Goal: Information Seeking & Learning: Learn about a topic

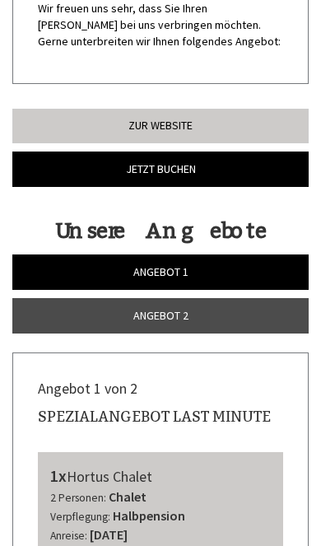
click at [209, 268] on link "Angebot 1" at bounding box center [160, 271] width 296 height 35
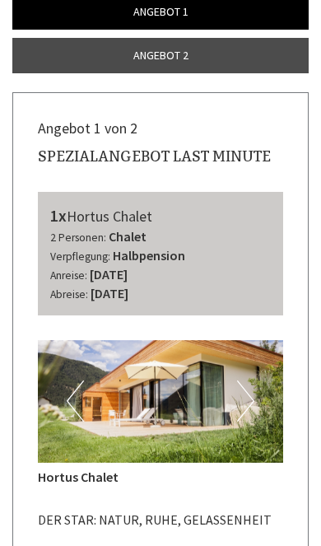
scroll to position [585, 0]
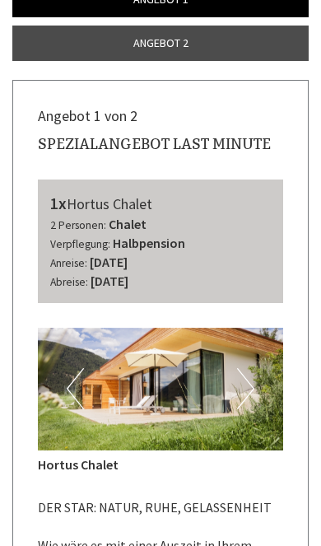
click at [255, 385] on img at bounding box center [160, 389] width 245 height 123
click at [241, 379] on button "Next" at bounding box center [245, 388] width 17 height 41
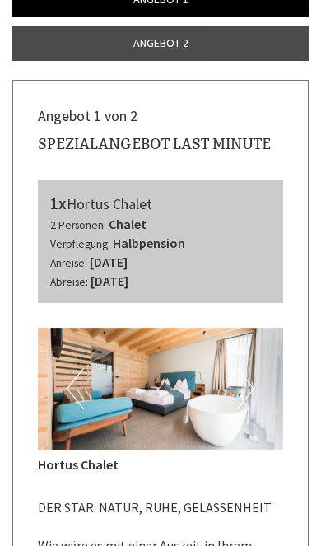
click at [249, 374] on button "Next" at bounding box center [245, 388] width 17 height 41
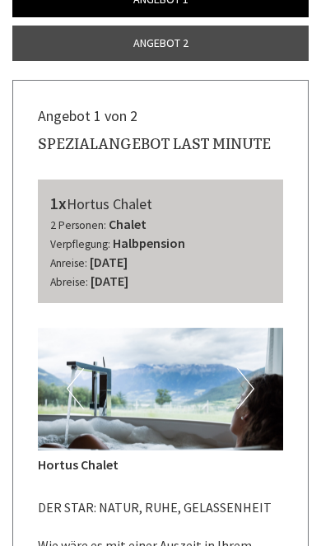
click at [250, 377] on button "Next" at bounding box center [245, 388] width 17 height 41
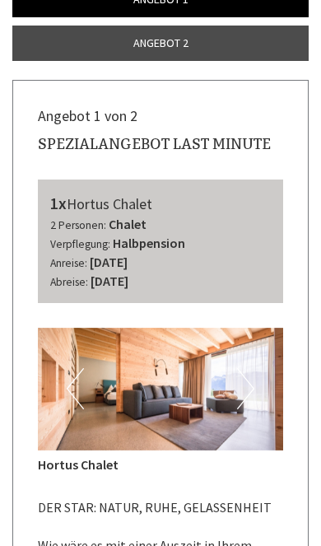
click at [257, 367] on img at bounding box center [160, 389] width 245 height 123
click at [258, 365] on img at bounding box center [160, 389] width 245 height 123
click at [252, 375] on button "Next" at bounding box center [245, 388] width 17 height 41
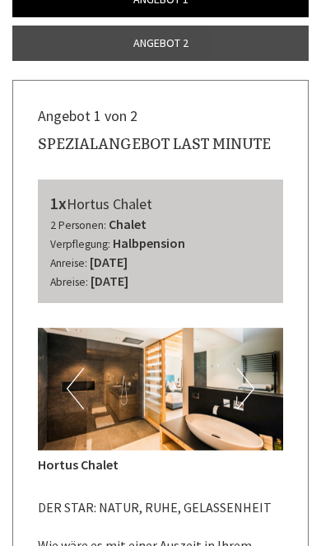
click at [248, 380] on button "Next" at bounding box center [245, 388] width 17 height 41
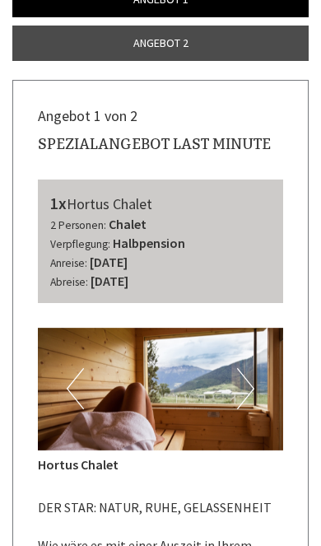
click at [250, 380] on button "Next" at bounding box center [245, 388] width 17 height 41
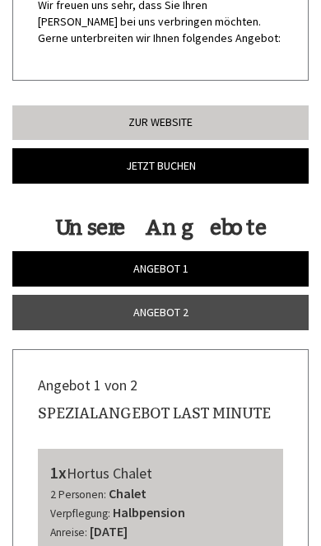
scroll to position [318, 0]
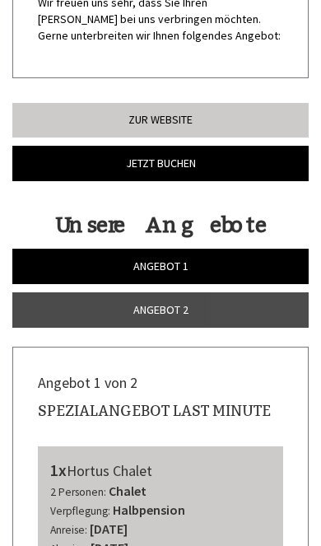
click at [189, 308] on link "Angebot 2" at bounding box center [160, 309] width 296 height 35
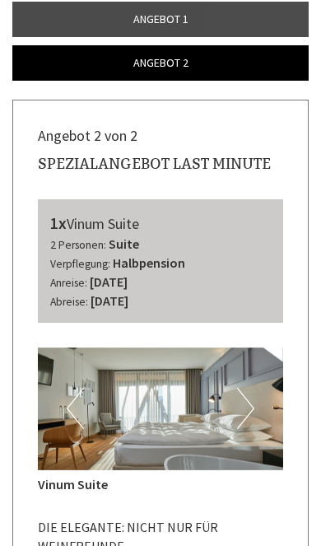
scroll to position [572, 0]
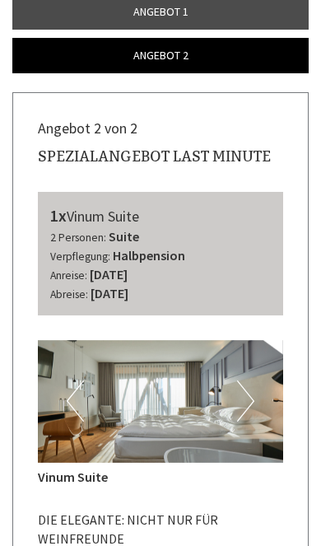
click at [250, 390] on button "Next" at bounding box center [245, 401] width 17 height 41
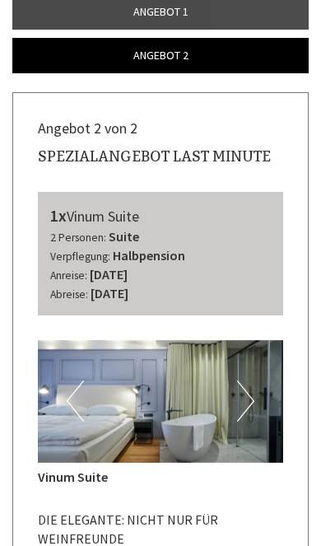
click at [245, 386] on button "Next" at bounding box center [245, 401] width 17 height 41
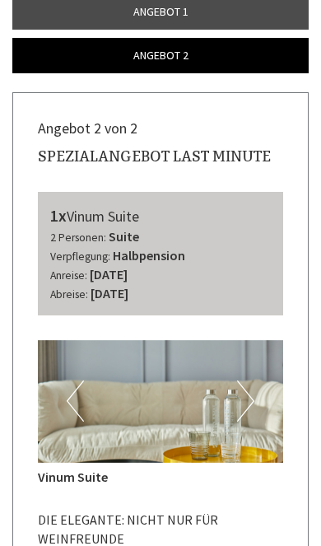
click at [246, 393] on button "Next" at bounding box center [245, 401] width 17 height 41
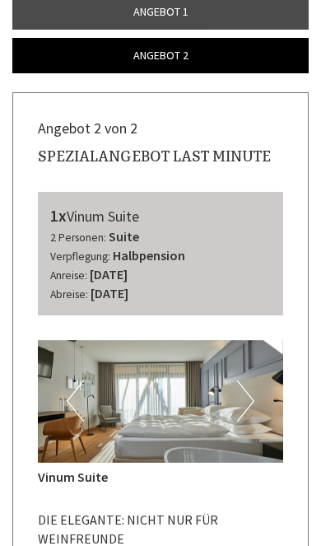
click at [254, 395] on button "Next" at bounding box center [245, 401] width 17 height 41
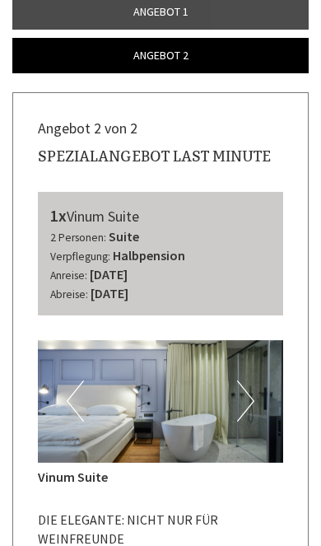
click at [59, 386] on img at bounding box center [160, 401] width 245 height 123
click at [80, 392] on button "Previous" at bounding box center [75, 401] width 17 height 41
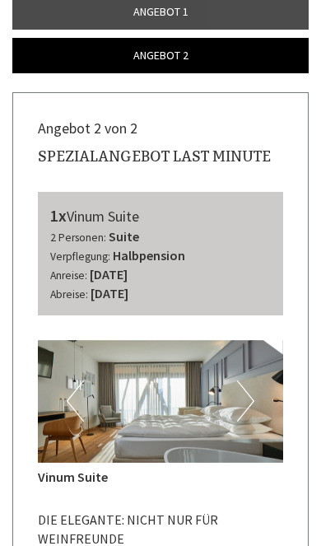
click at [245, 393] on button "Next" at bounding box center [245, 401] width 17 height 41
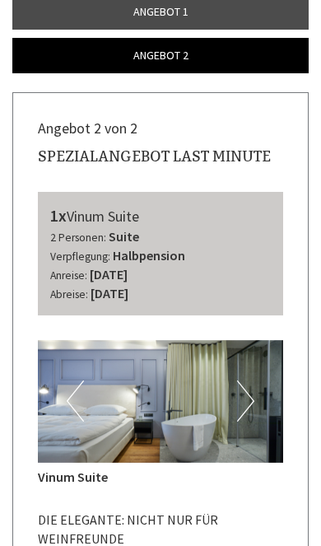
click at [72, 387] on button "Previous" at bounding box center [75, 401] width 17 height 41
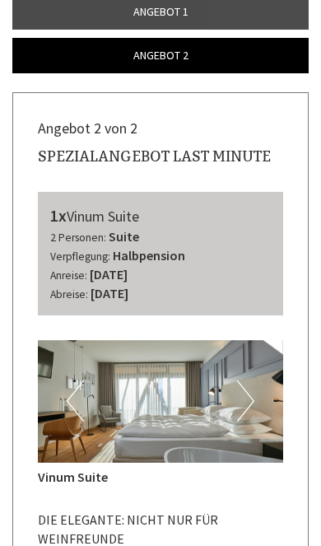
click at [242, 397] on button "Next" at bounding box center [245, 401] width 17 height 41
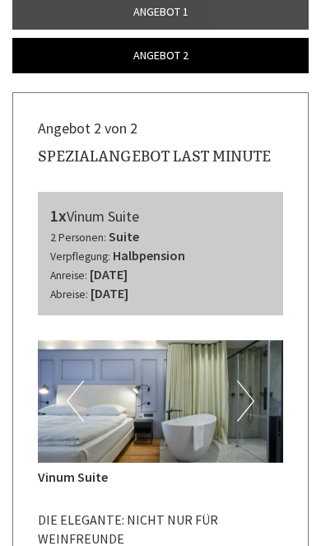
click at [242, 397] on button "Next" at bounding box center [245, 401] width 17 height 41
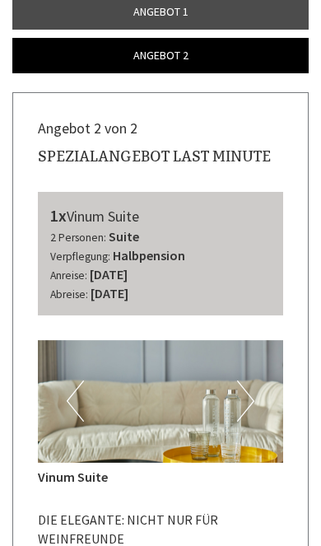
click at [251, 393] on button "Next" at bounding box center [245, 401] width 17 height 41
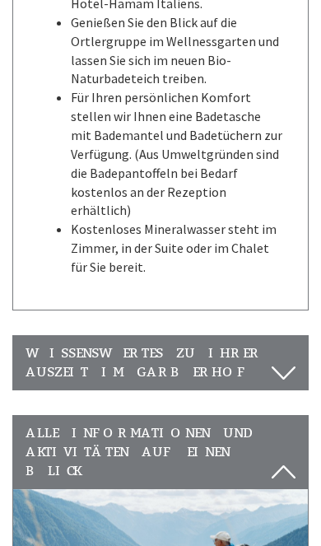
scroll to position [3293, 0]
click at [292, 359] on icon at bounding box center [284, 373] width 24 height 28
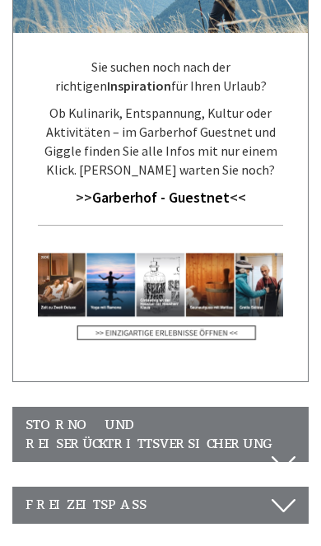
scroll to position [5006, 0]
